Goal: Information Seeking & Learning: Check status

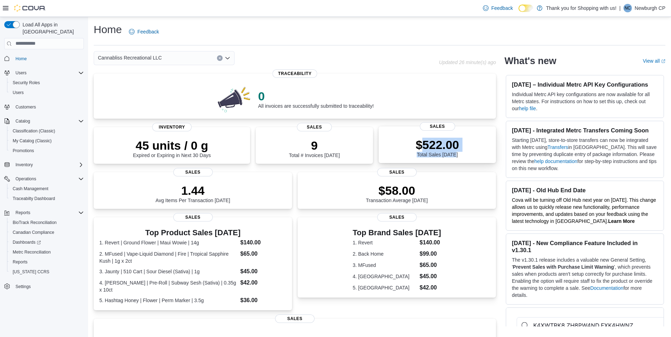
drag, startPoint x: 424, startPoint y: 146, endPoint x: 467, endPoint y: 155, distance: 44.5
click at [467, 155] on div "$522.00 Total Sales Today" at bounding box center [438, 146] width 106 height 23
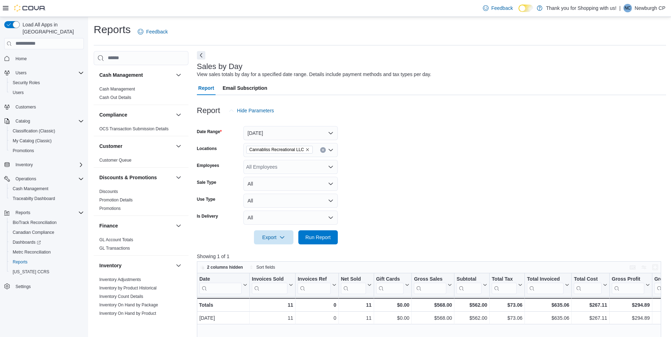
click at [50, 54] on span "Home" at bounding box center [48, 58] width 71 height 9
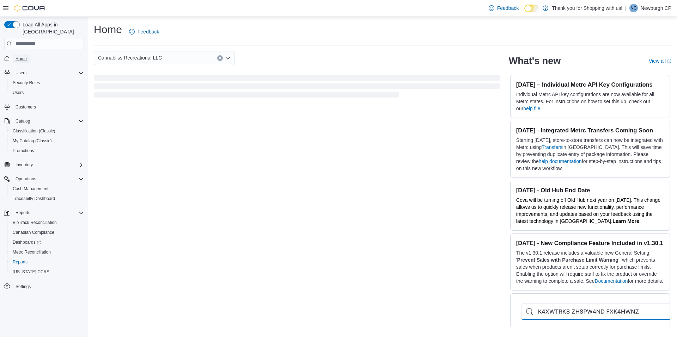
click at [24, 56] on span "Home" at bounding box center [21, 59] width 11 height 6
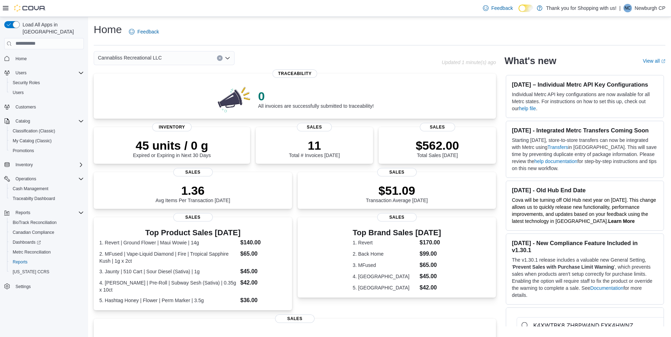
click at [165, 58] on div "Cannabliss Recreational LLC" at bounding box center [164, 58] width 141 height 14
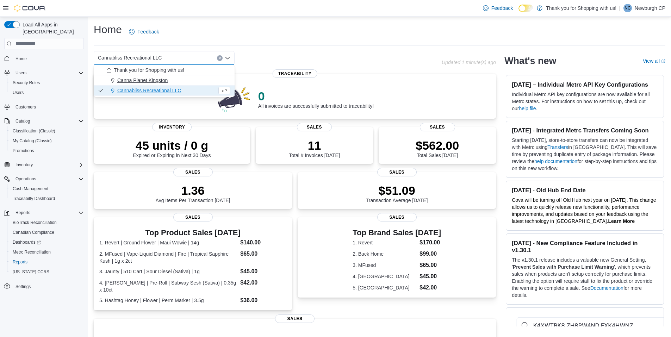
click at [171, 80] on div "Canna Planet Kingston" at bounding box center [168, 80] width 124 height 7
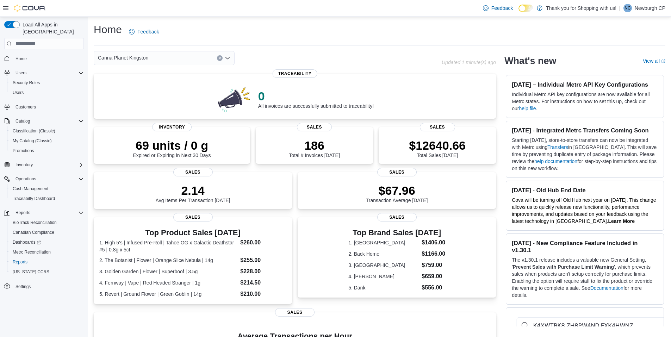
click at [145, 57] on span "Canna Planet Kingston" at bounding box center [123, 58] width 50 height 8
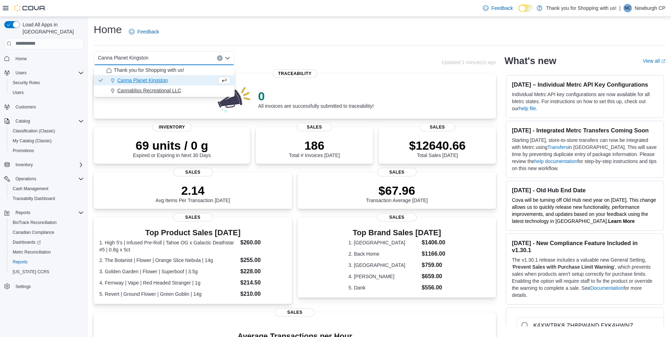
click at [156, 89] on span "Cannabliss Recreational LLC" at bounding box center [149, 90] width 64 height 7
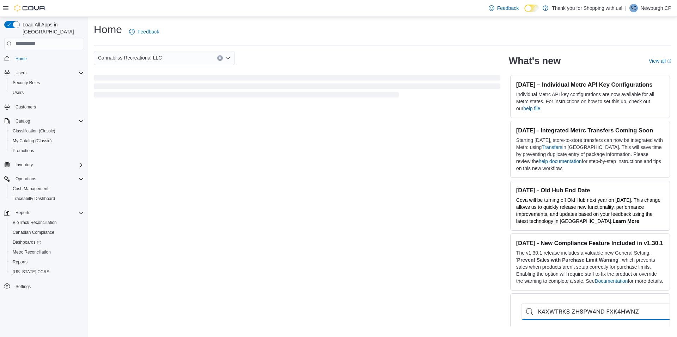
click at [229, 60] on icon "Open list of options" at bounding box center [228, 58] width 6 height 6
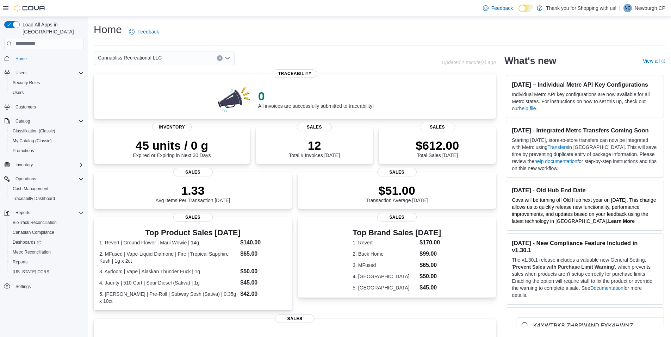
click at [258, 55] on div "Cannabliss Recreational LLC" at bounding box center [268, 58] width 348 height 14
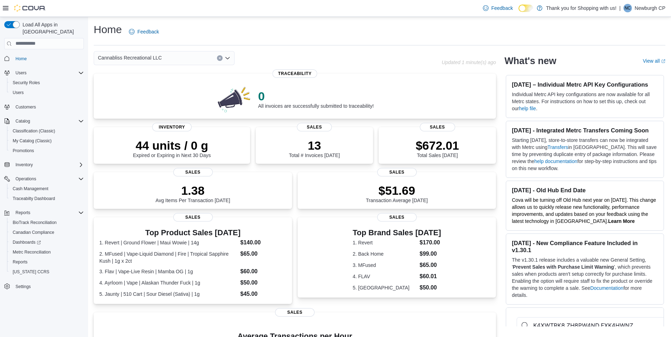
click at [227, 58] on icon "Open list of options" at bounding box center [228, 58] width 4 height 2
click at [163, 78] on span "Canna Planet Kingston" at bounding box center [142, 80] width 50 height 7
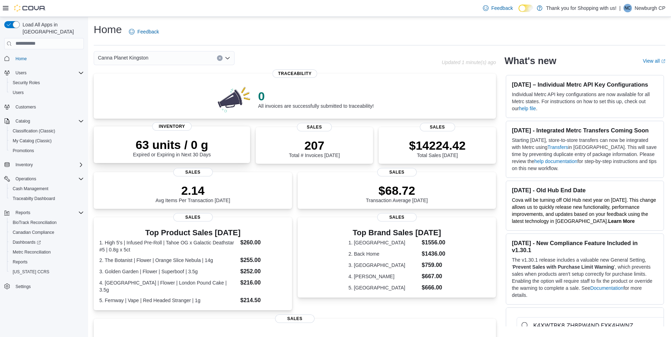
click at [178, 147] on p "63 units / 0 g" at bounding box center [172, 145] width 78 height 14
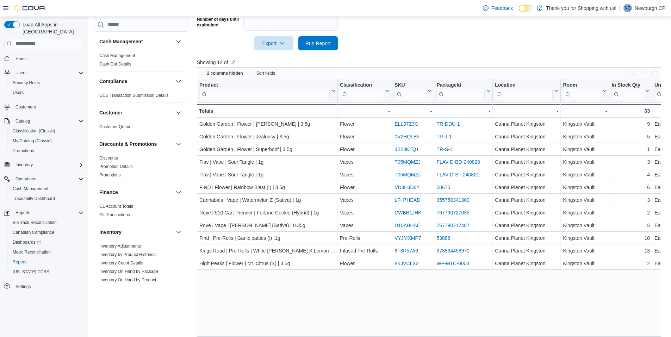
scroll to position [211, 0]
click at [23, 56] on span "Home" at bounding box center [21, 59] width 11 height 6
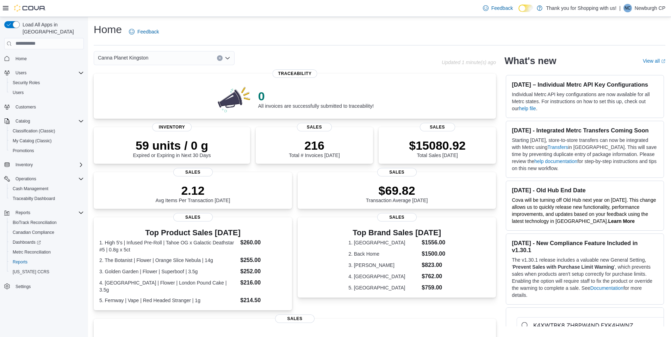
click at [643, 12] on p "Newburgh CP" at bounding box center [650, 8] width 31 height 8
click at [29, 258] on link "Reports" at bounding box center [20, 262] width 20 height 8
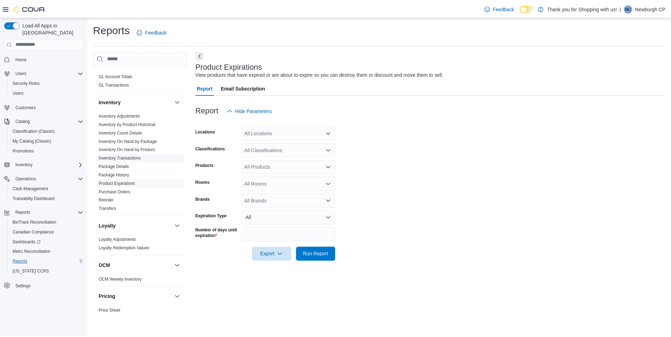
scroll to position [176, 0]
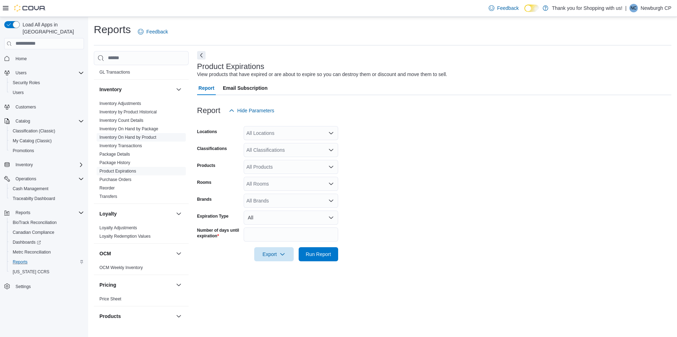
click at [139, 136] on link "Inventory On Hand by Product" at bounding box center [127, 137] width 57 height 5
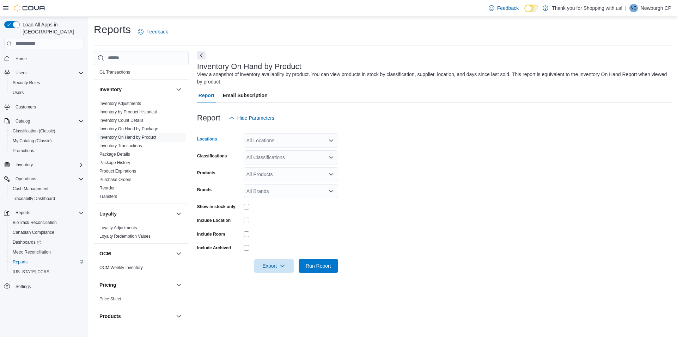
click at [294, 140] on div "All Locations" at bounding box center [291, 141] width 94 height 14
click at [305, 162] on span "Canna Planet Kingston" at bounding box center [284, 162] width 50 height 7
click at [443, 198] on form "Locations Canna Planet [GEOGRAPHIC_DATA] Combo box. Selected. Canna Planet [GEO…" at bounding box center [434, 199] width 474 height 148
click at [308, 266] on span "Run Report" at bounding box center [318, 265] width 25 height 7
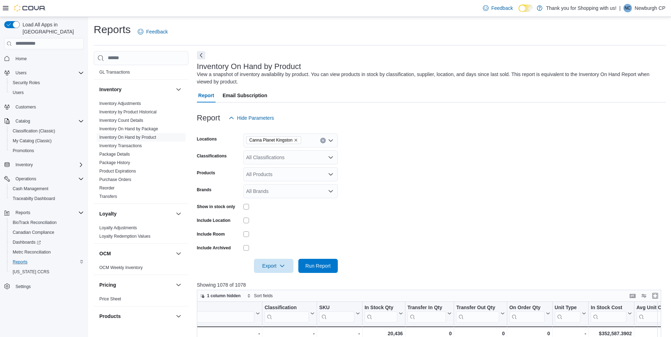
click at [297, 139] on icon "Remove Canna Planet Kingston from selection in this group" at bounding box center [296, 140] width 4 height 4
click at [303, 167] on button "Canna Planet Kingston" at bounding box center [291, 163] width 94 height 10
drag, startPoint x: 298, startPoint y: 142, endPoint x: 295, endPoint y: 139, distance: 4.5
click at [295, 139] on span "Canna Planet Kingston" at bounding box center [274, 140] width 49 height 7
click at [295, 139] on icon "Remove Canna Planet Kingston from selection in this group" at bounding box center [296, 140] width 4 height 4
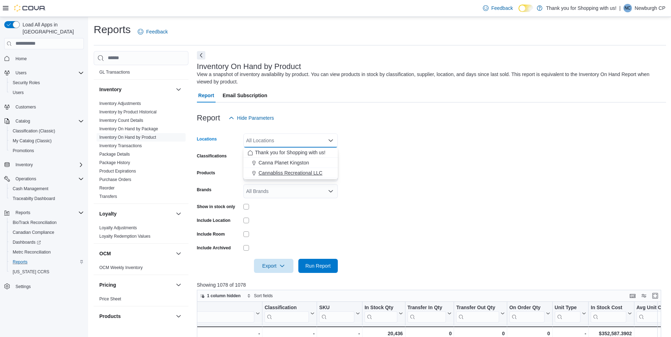
click at [301, 171] on span "Cannabliss Recreational LLC" at bounding box center [291, 173] width 64 height 7
click at [325, 264] on span "Run Report" at bounding box center [318, 265] width 25 height 7
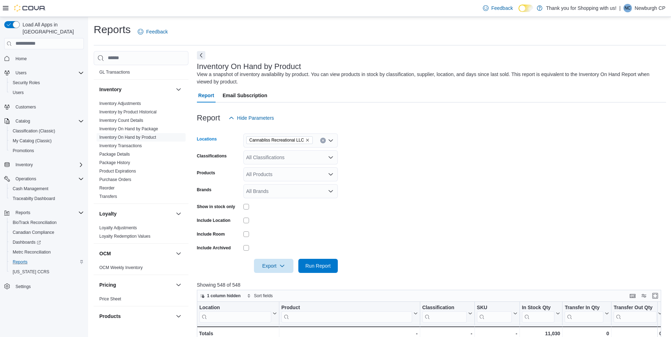
click at [306, 141] on icon "Remove Cannabliss Recreational LLC from selection in this group" at bounding box center [307, 140] width 3 height 3
click at [452, 139] on form "Locations All Locations Combo box. Selected. Combo box input. All Locations. Ty…" at bounding box center [431, 199] width 469 height 148
click at [60, 161] on div "Inventory" at bounding box center [48, 165] width 71 height 8
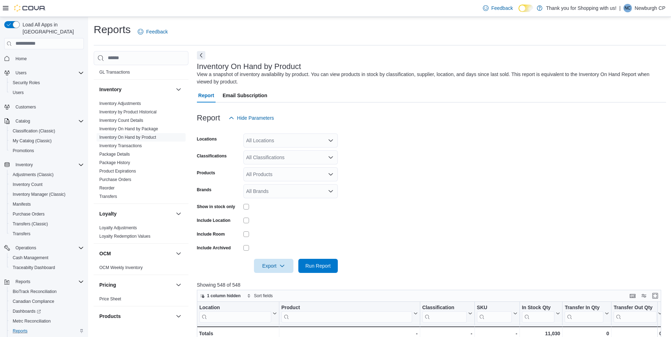
click at [305, 143] on div "All Locations" at bounding box center [291, 141] width 94 height 14
click at [297, 153] on span "Thank you for Shopping with us!" at bounding box center [290, 152] width 70 height 7
click at [309, 140] on icon "Remove Thank you for Shopping with us! from selection in this group" at bounding box center [308, 140] width 4 height 4
click at [324, 266] on span "Run Report" at bounding box center [318, 265] width 25 height 7
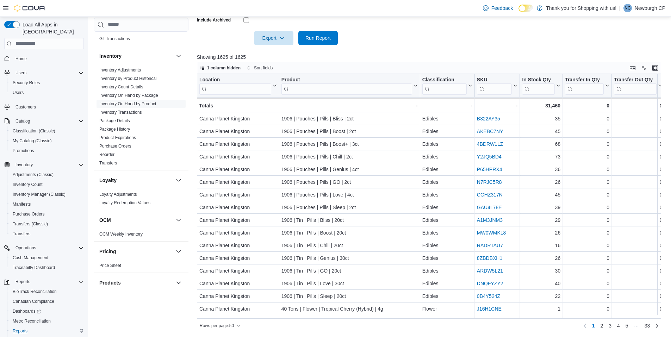
scroll to position [52, 0]
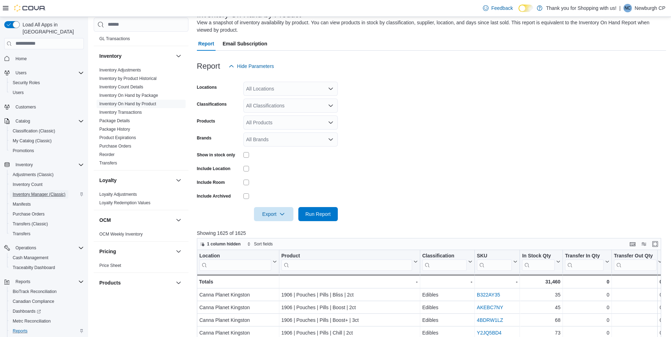
click at [31, 192] on span "Inventory Manager (Classic)" at bounding box center [39, 195] width 53 height 6
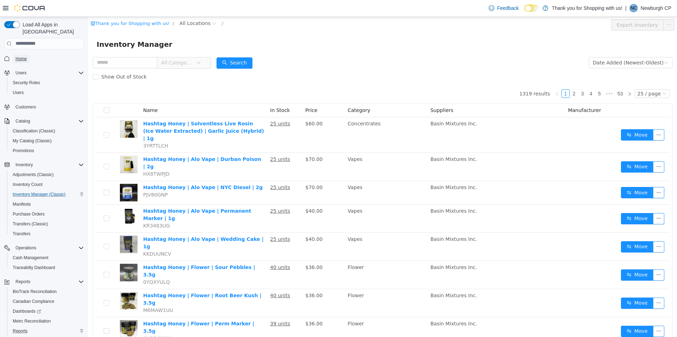
click at [18, 56] on span "Home" at bounding box center [21, 59] width 11 height 6
